Goal: Task Accomplishment & Management: Manage account settings

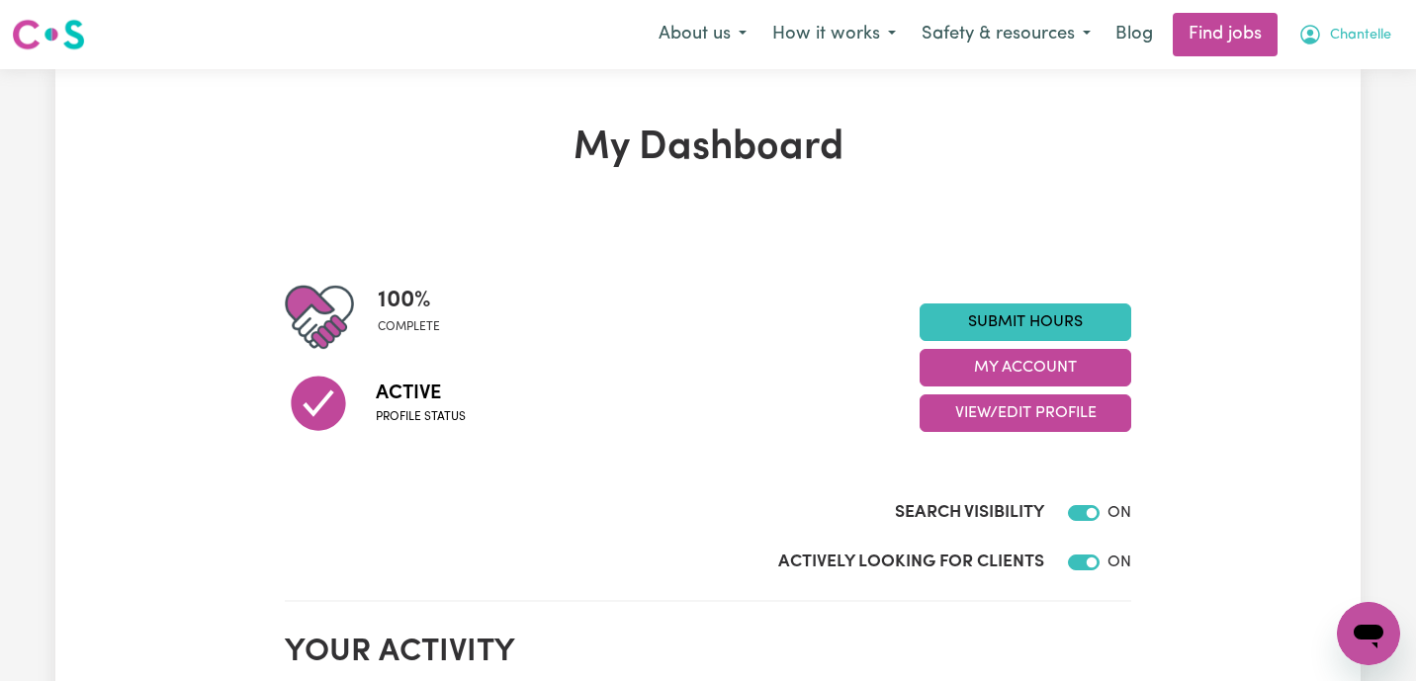
click at [1348, 38] on span "Chantelle" at bounding box center [1360, 36] width 61 height 22
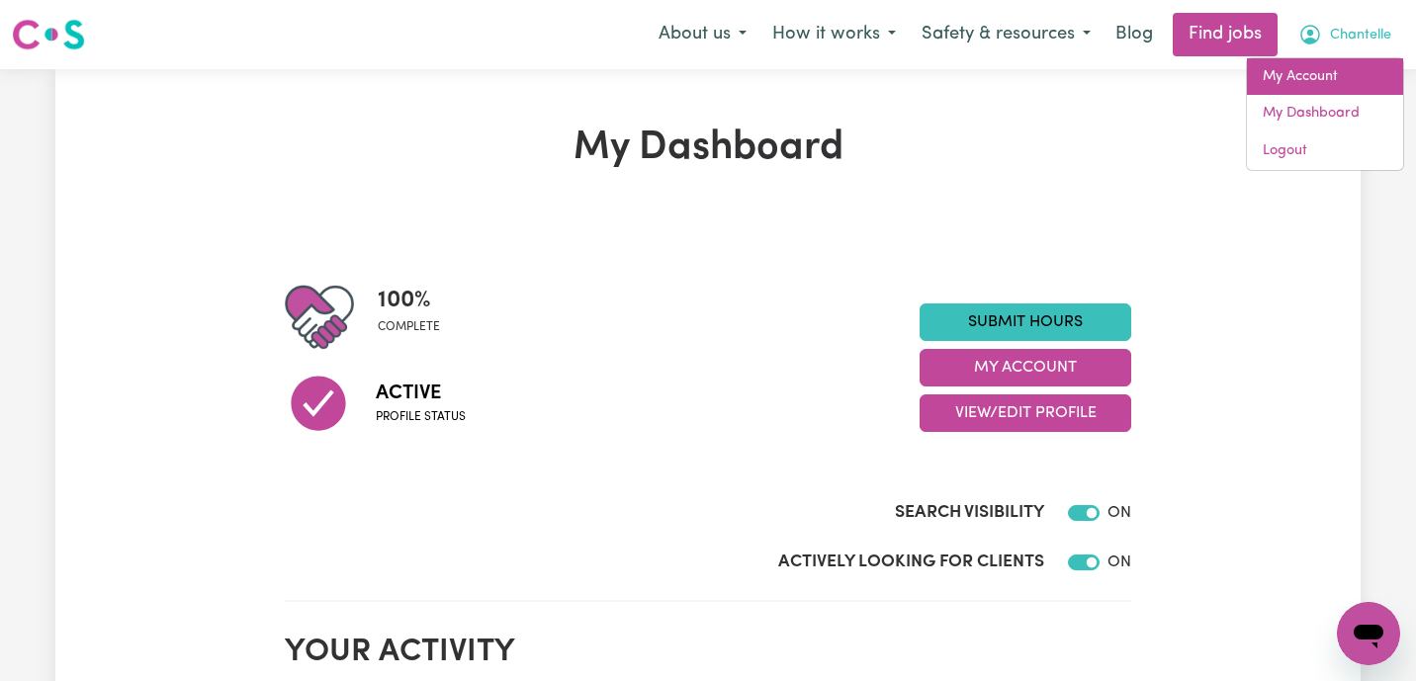
click at [1349, 67] on link "My Account" at bounding box center [1325, 77] width 156 height 38
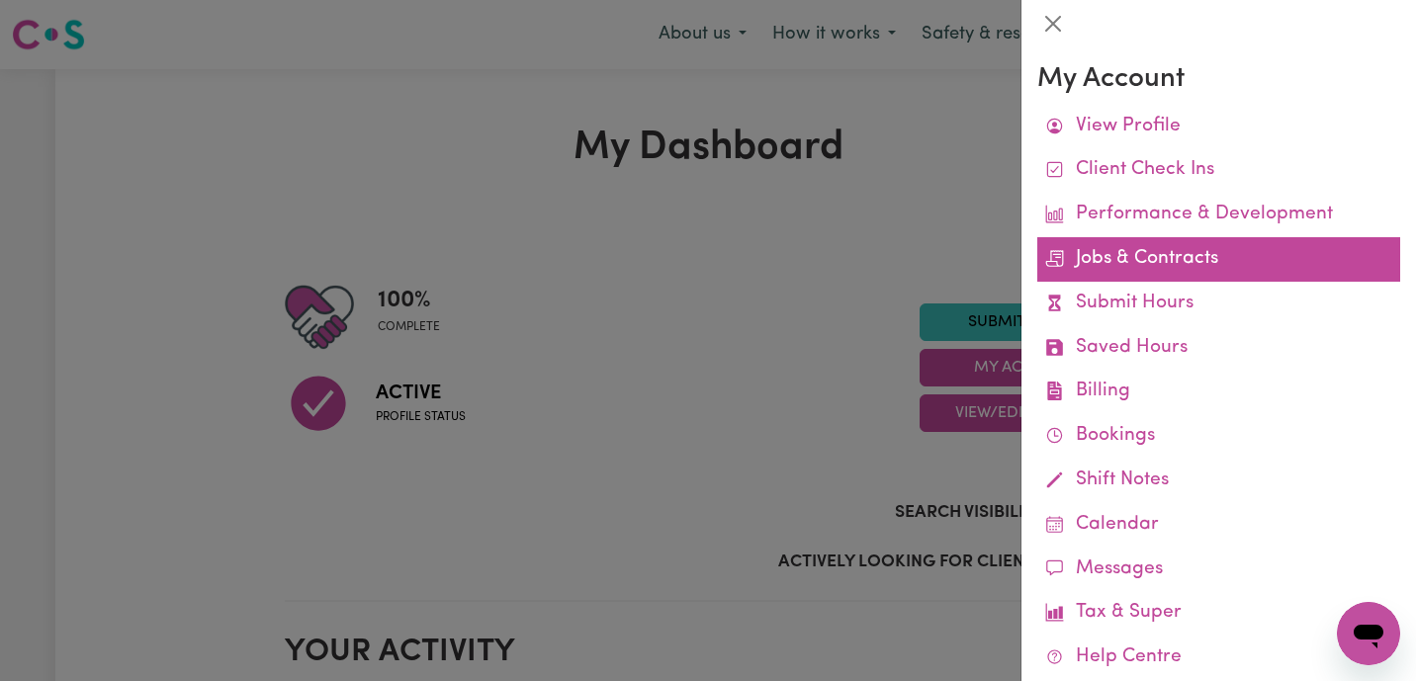
click at [1166, 250] on link "Jobs & Contracts" at bounding box center [1218, 259] width 363 height 44
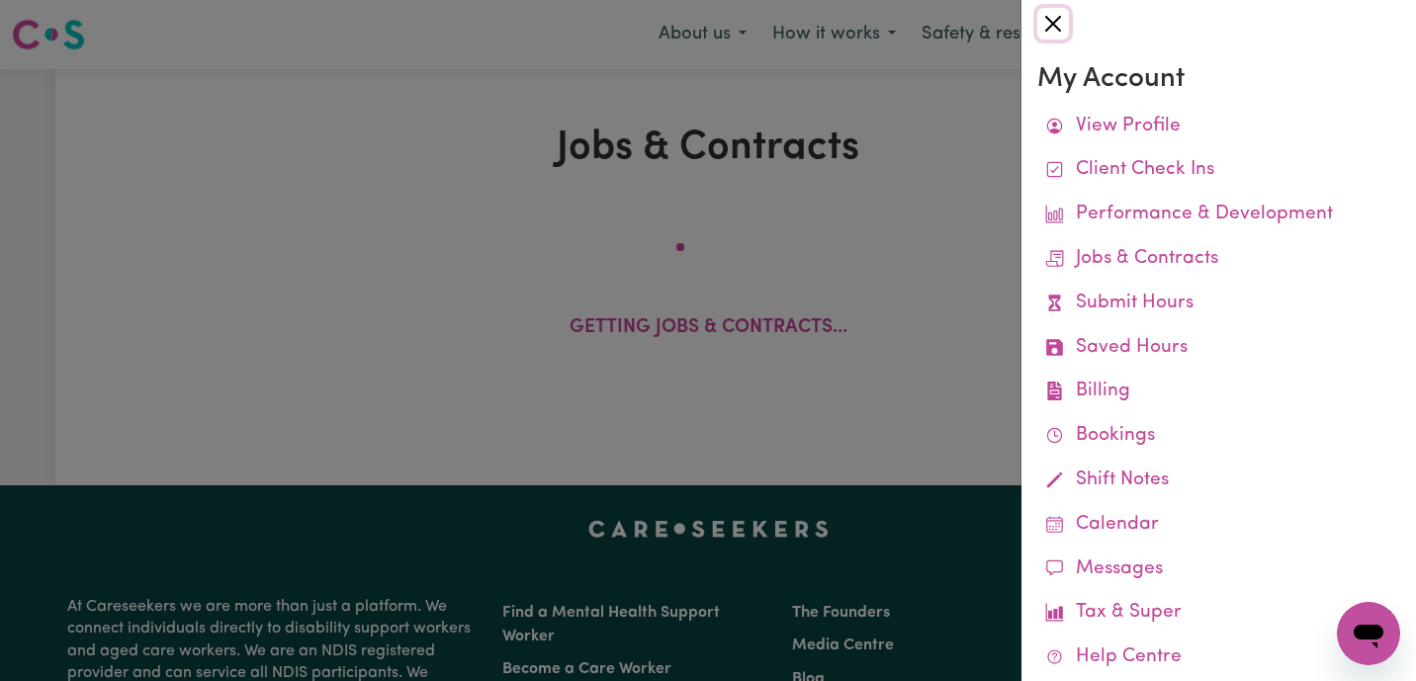
click at [1060, 20] on button "Close" at bounding box center [1053, 24] width 32 height 32
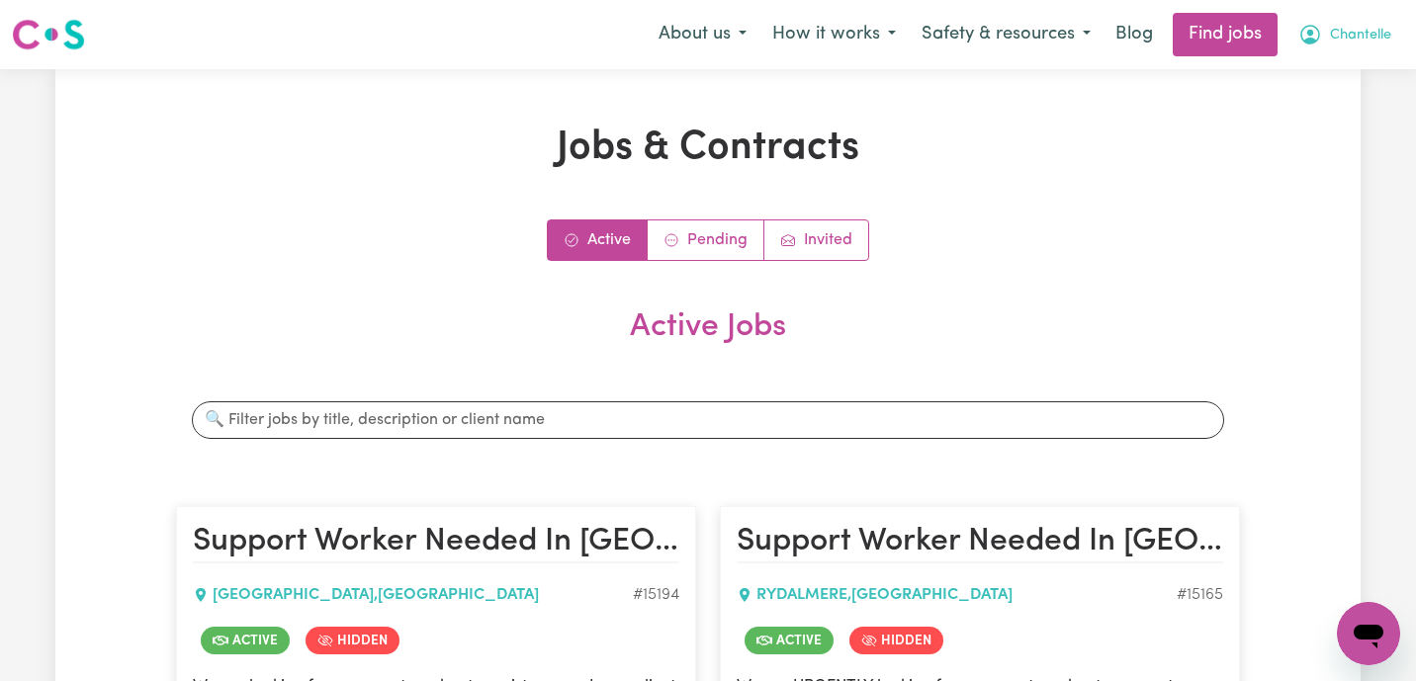
click at [1355, 43] on span "Chantelle" at bounding box center [1360, 36] width 61 height 22
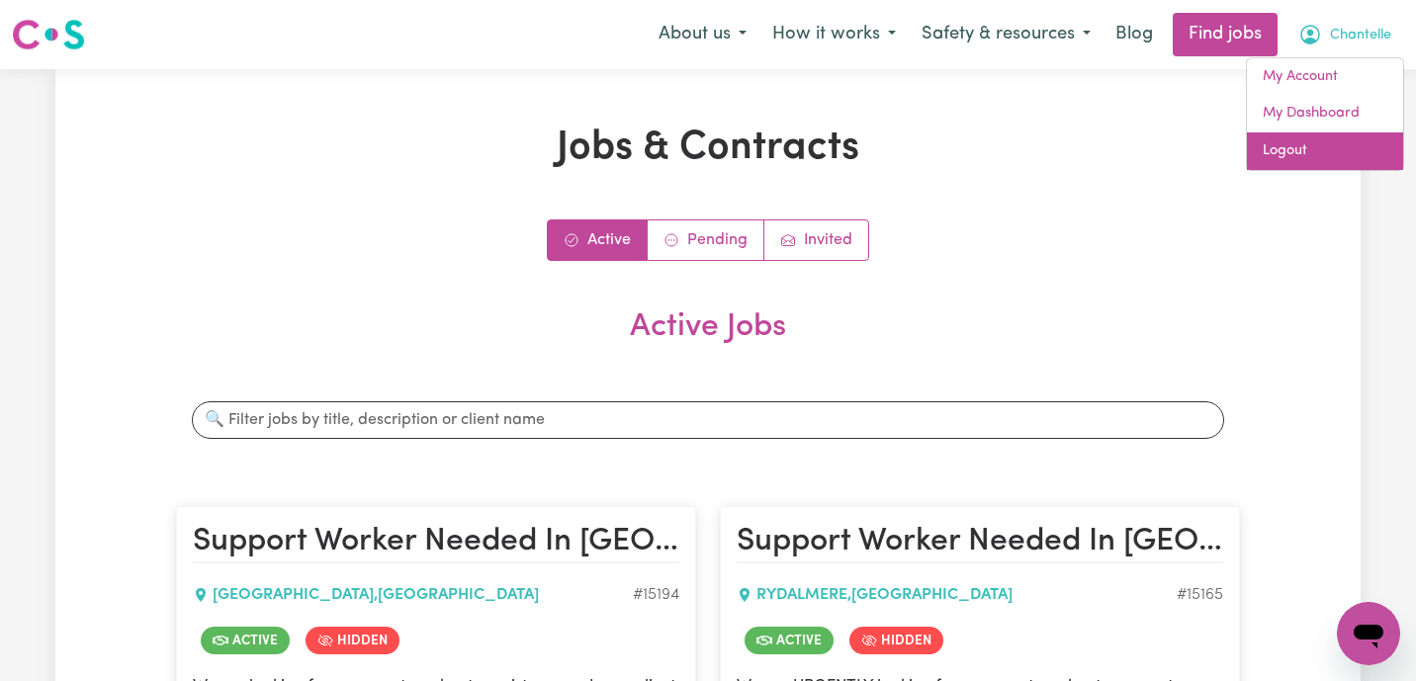
click at [1333, 140] on link "Logout" at bounding box center [1325, 151] width 156 height 38
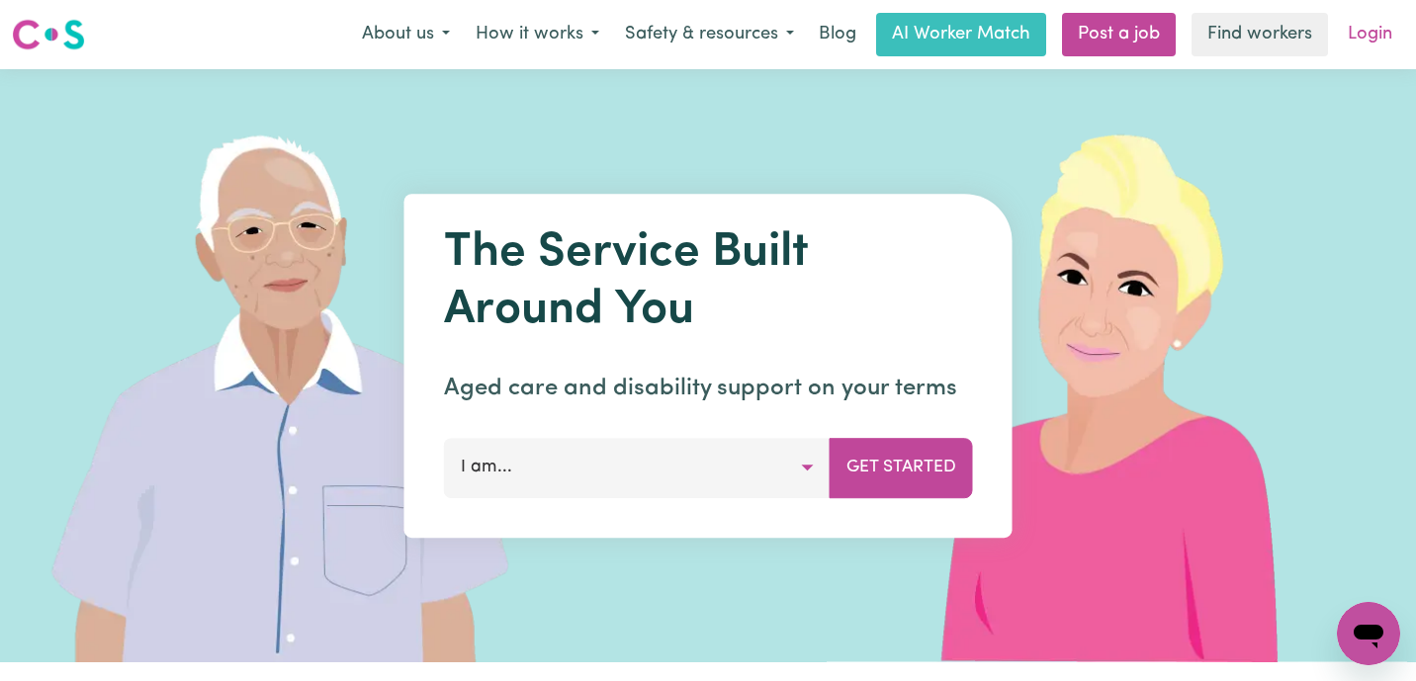
click at [1386, 26] on link "Login" at bounding box center [1370, 35] width 68 height 44
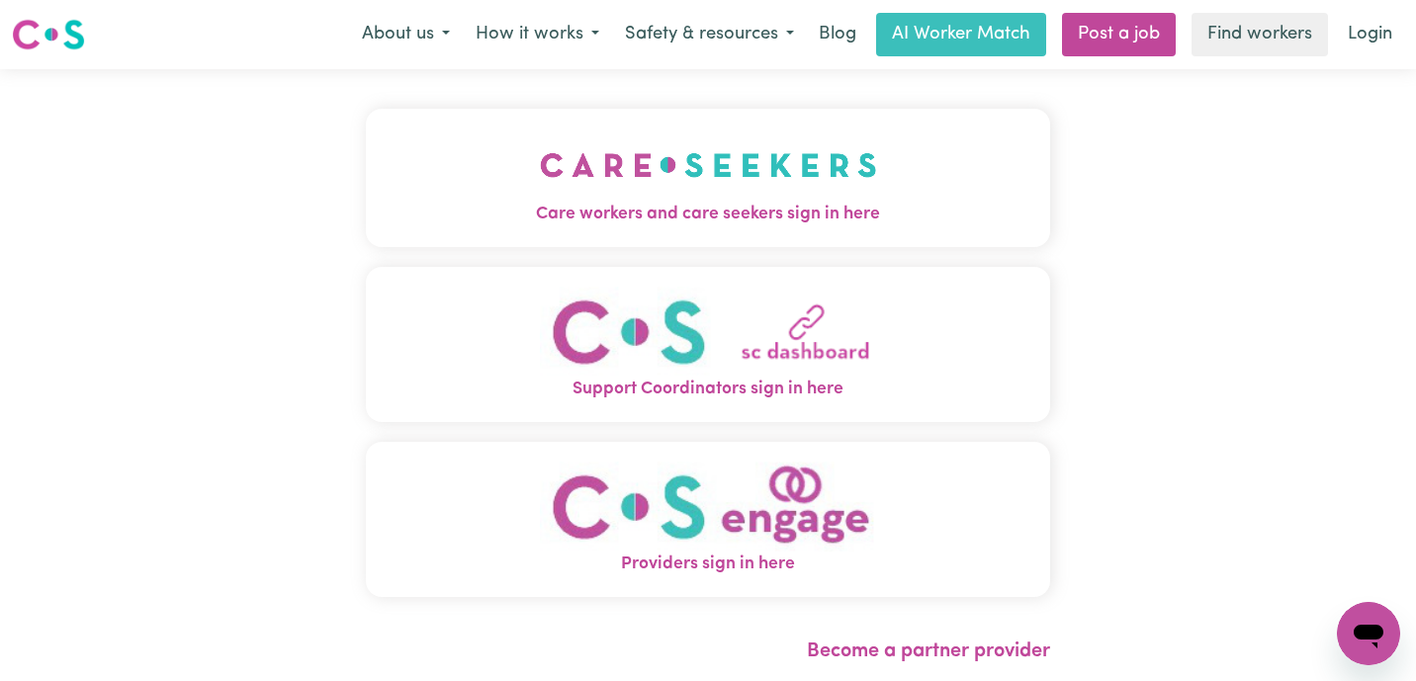
click at [366, 192] on button "Care workers and care seekers sign in here" at bounding box center [708, 178] width 684 height 138
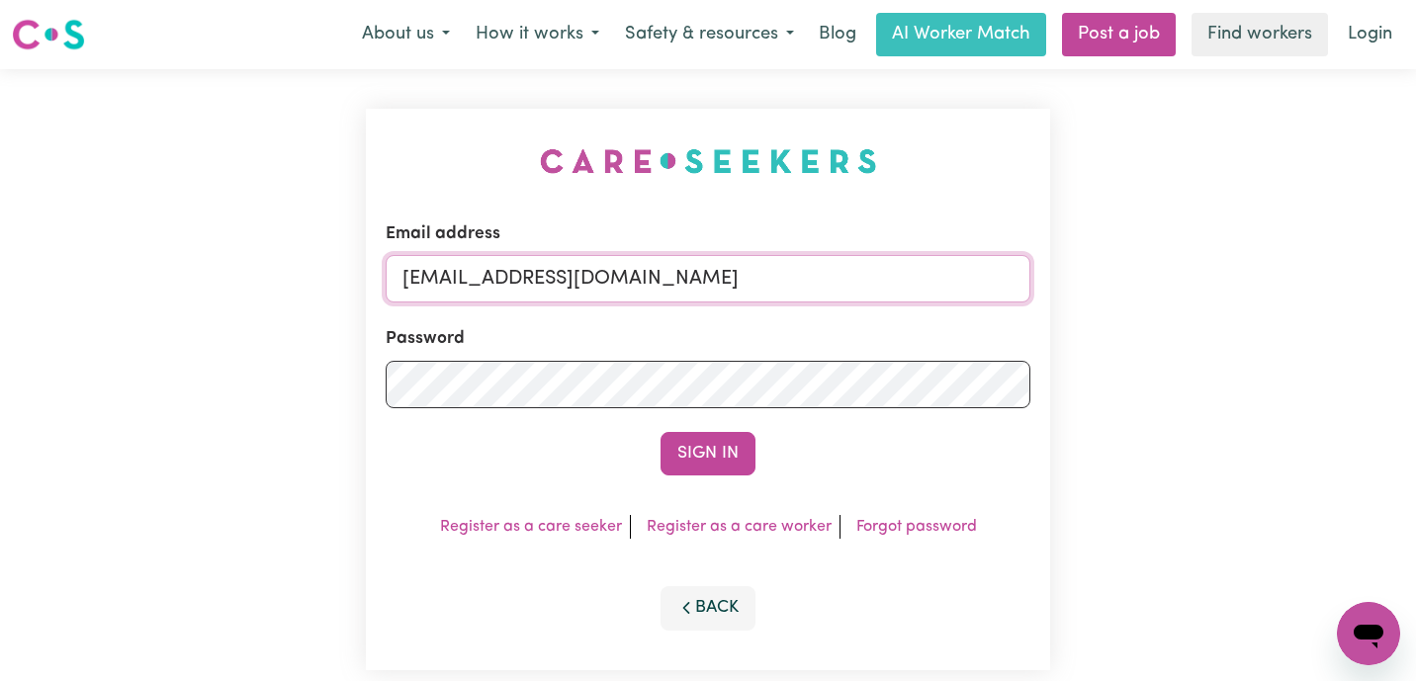
drag, startPoint x: 698, startPoint y: 270, endPoint x: 235, endPoint y: 233, distance: 464.1
click at [235, 233] on div "Email address admin@careseekers.com.au Password Sign In Register as a care seek…" at bounding box center [708, 389] width 1416 height 641
paste input "AnthonyKayEHS@careseekers.com.au"
type input "superuser~AnthonyKayEHS@careseekers.com.au"
click at [660, 432] on button "Sign In" at bounding box center [707, 454] width 95 height 44
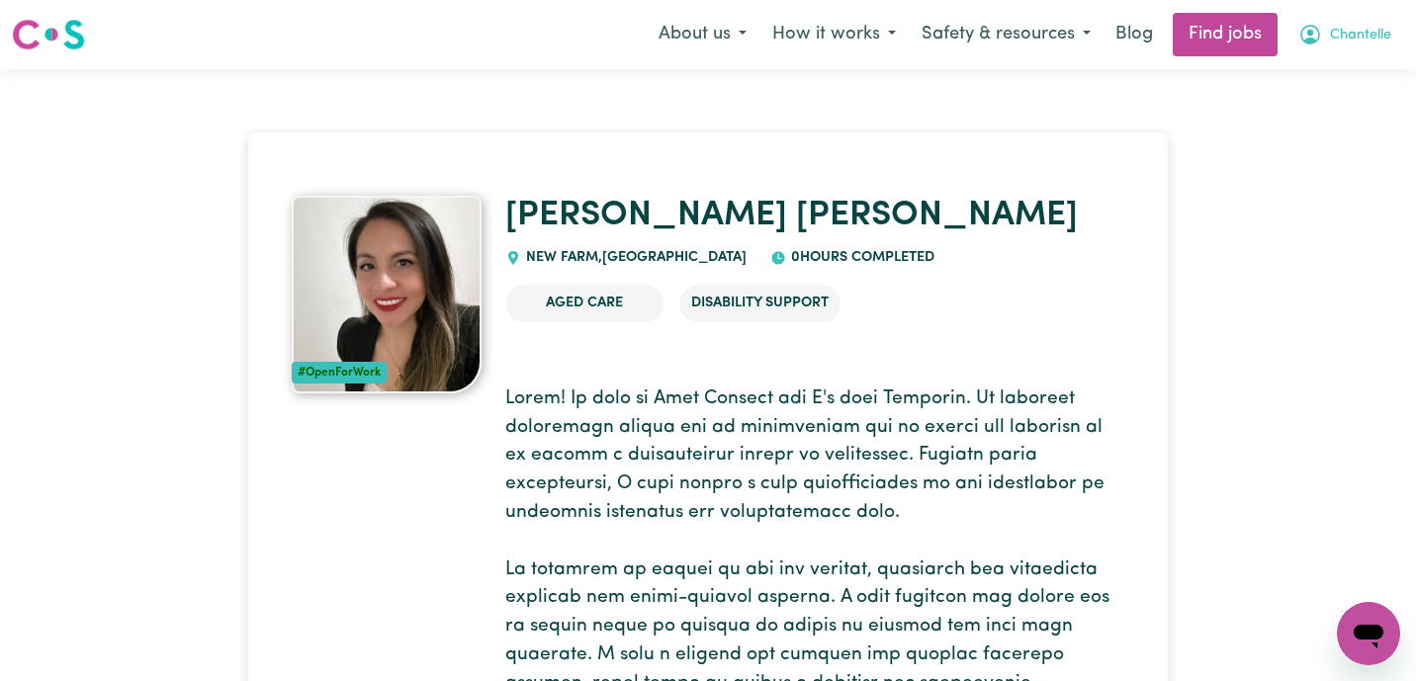
click at [1360, 38] on span "Chantelle" at bounding box center [1360, 36] width 61 height 22
click at [1338, 151] on link "Logout" at bounding box center [1325, 151] width 156 height 38
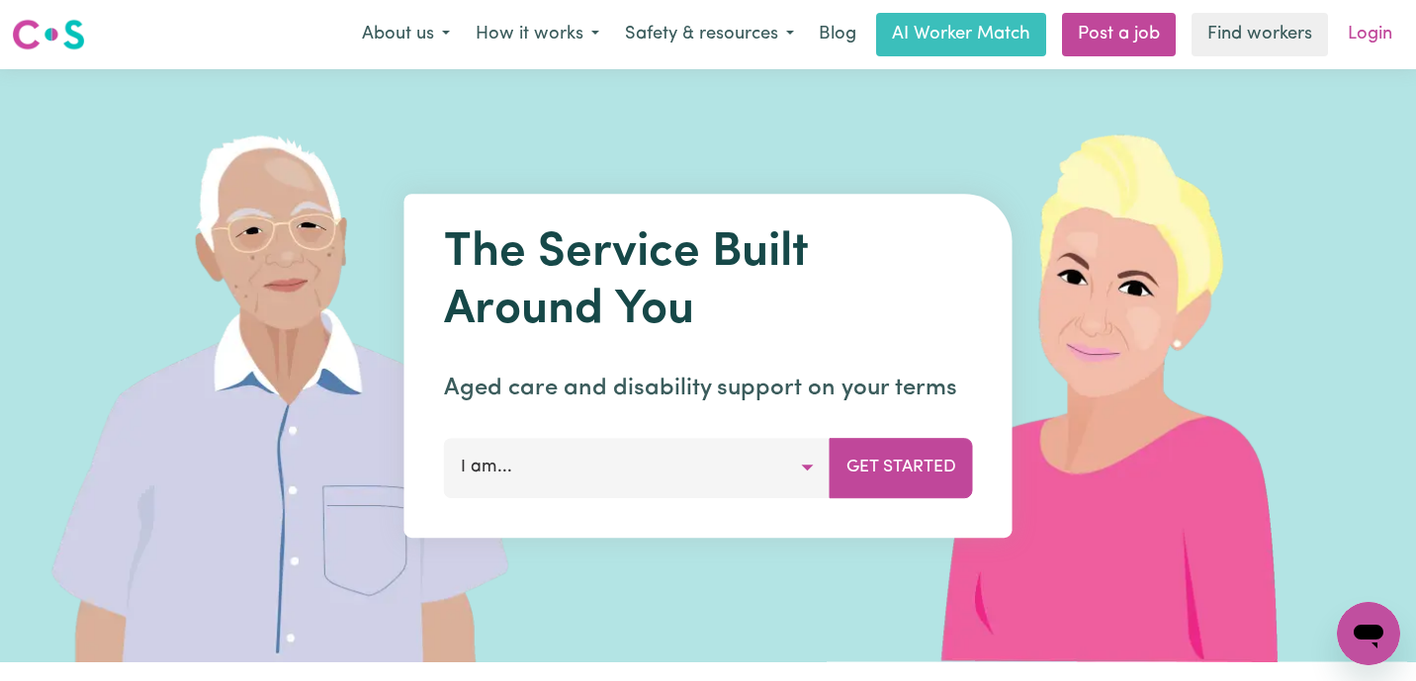
click at [1356, 30] on link "Login" at bounding box center [1370, 35] width 68 height 44
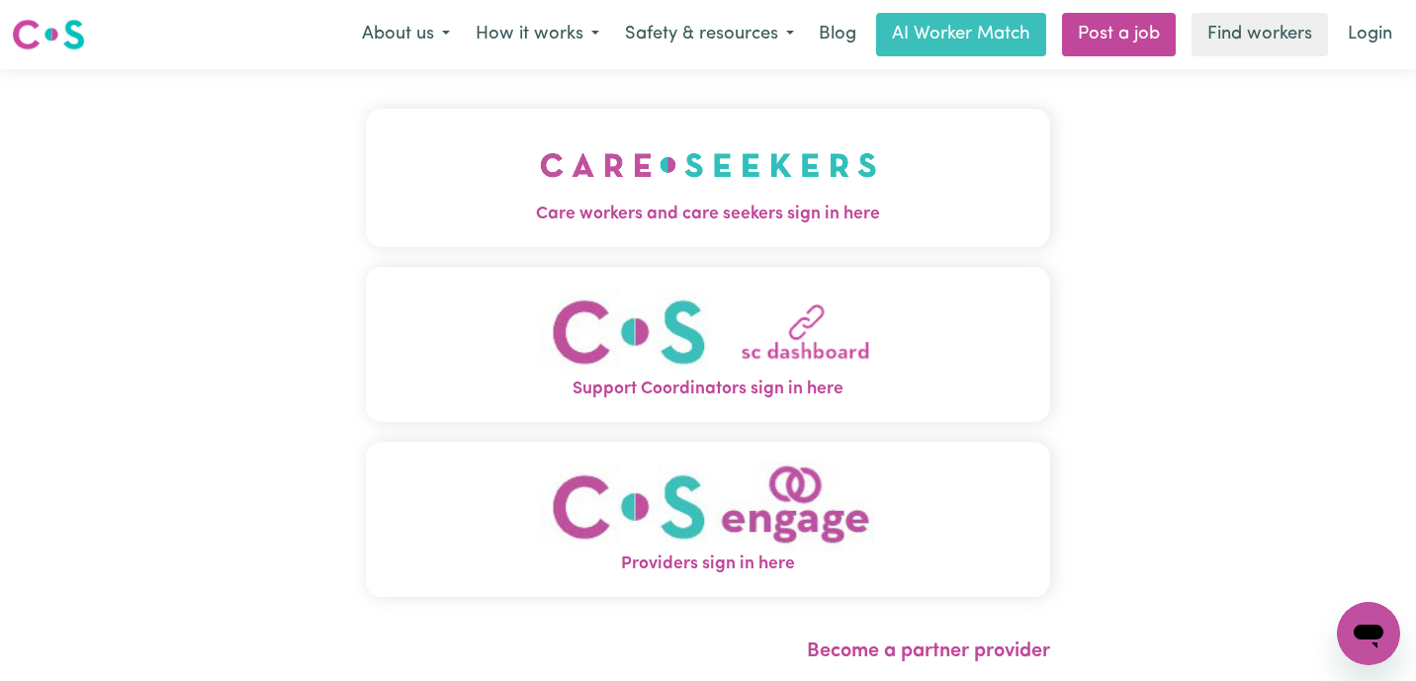
click at [756, 181] on img "Care workers and care seekers sign in here" at bounding box center [708, 165] width 337 height 73
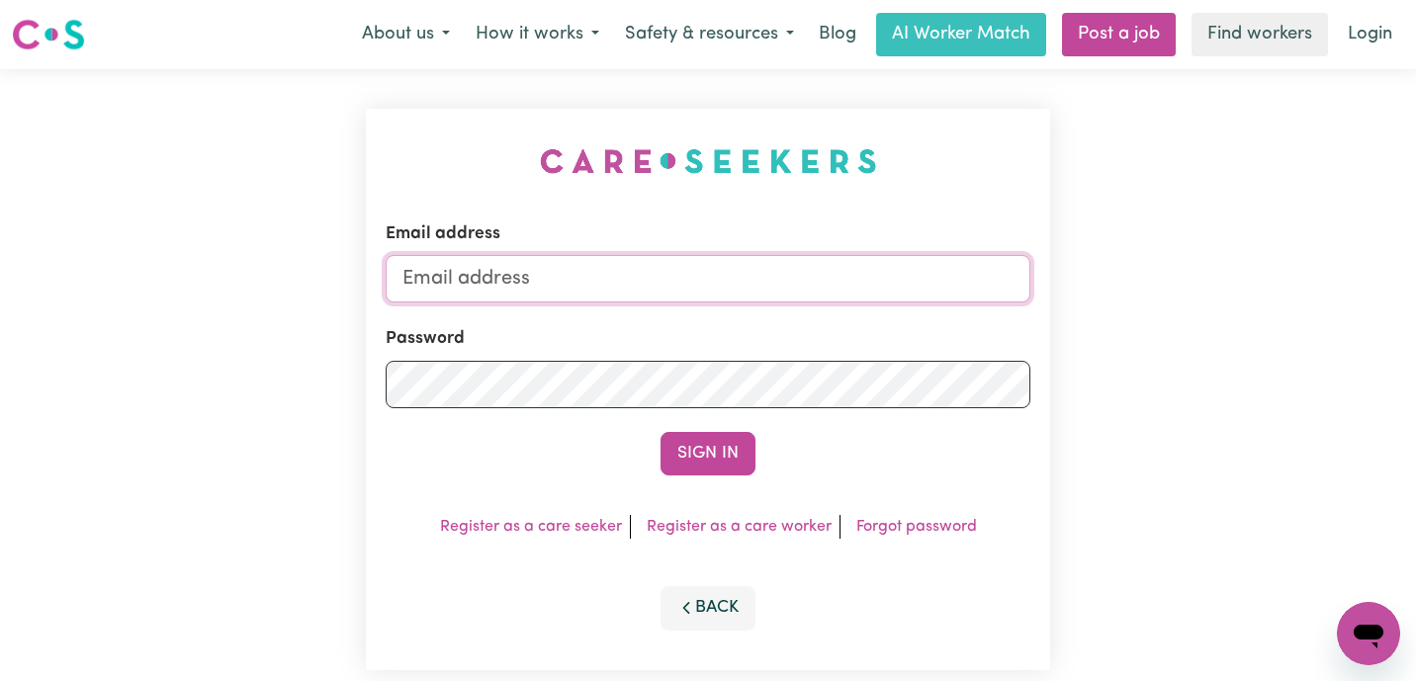
type input "[EMAIL_ADDRESS][DOMAIN_NAME]"
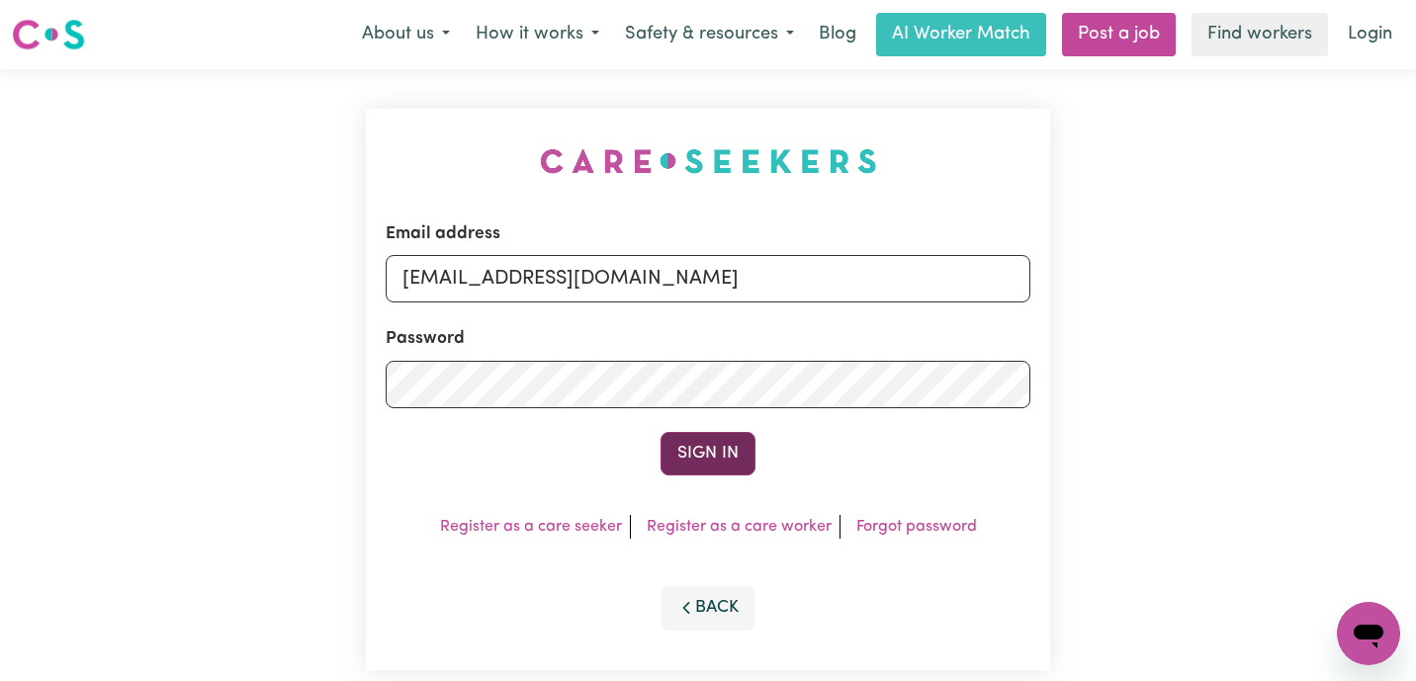
click at [727, 469] on button "Sign In" at bounding box center [707, 454] width 95 height 44
